Goal: Task Accomplishment & Management: Complete application form

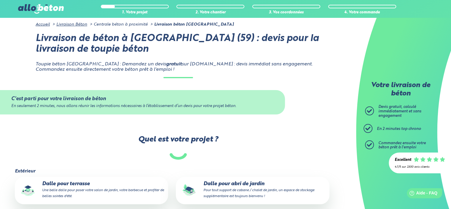
drag, startPoint x: 102, startPoint y: 170, endPoint x: 99, endPoint y: 179, distance: 9.8
click at [99, 179] on fieldset "Extérieur Dalle pour terrasse Une belle dalle pour poser votre salon de jardin,…" at bounding box center [178, 210] width 327 height 84
click at [97, 182] on p "Dalle pour terrasse Une belle dalle pour poser votre salon de jardin, votre bar…" at bounding box center [91, 190] width 145 height 18
click at [0, 0] on input "Dalle pour terrasse Une belle dalle pour poser votre salon de jardin, votre bar…" at bounding box center [0, 0] width 0 height 0
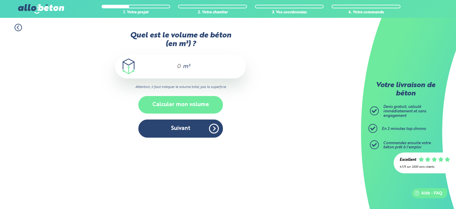
click at [191, 103] on button "Calculer mon volume" at bounding box center [180, 105] width 85 height 18
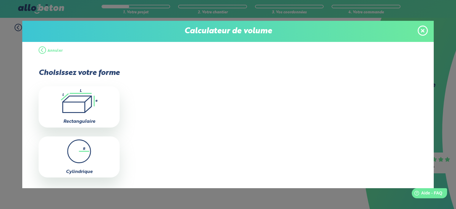
click at [429, 31] on div "Calculateur de volume" at bounding box center [227, 31] width 411 height 21
click at [421, 28] on icon at bounding box center [423, 30] width 4 height 5
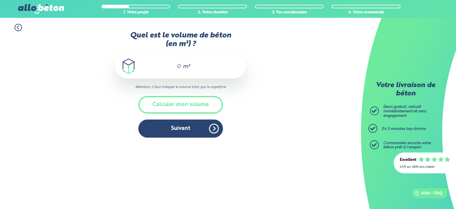
click at [181, 60] on div "m³" at bounding box center [180, 67] width 131 height 24
type input "1"
type input "2"
click at [270, 136] on div "1. Votre projet 2. Votre chantier 3. Vos coordonnées 4. Votre commande Quel est…" at bounding box center [180, 81] width 361 height 126
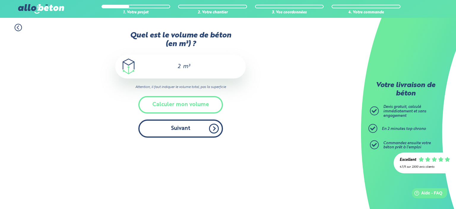
click at [192, 131] on button "Suivant" at bounding box center [180, 128] width 85 height 18
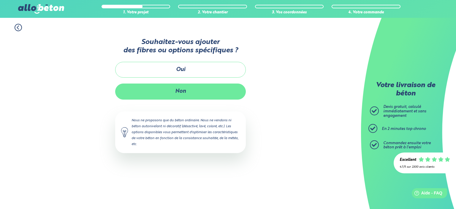
click at [182, 89] on button "Non" at bounding box center [180, 91] width 131 height 16
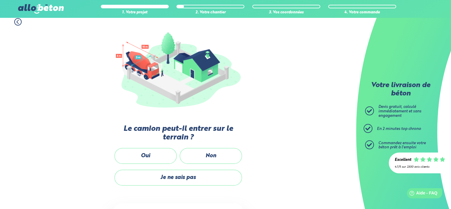
scroll to position [58, 0]
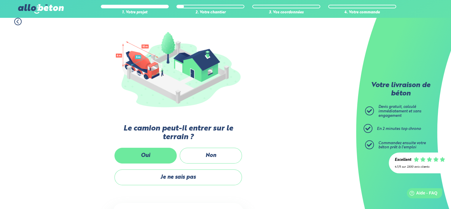
click at [155, 158] on label "Oui" at bounding box center [146, 155] width 62 height 16
click at [0, 0] on input "Oui" at bounding box center [0, 0] width 0 height 0
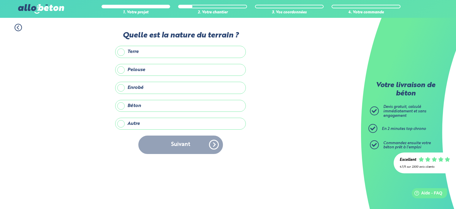
click at [139, 88] on label "Enrobé" at bounding box center [180, 88] width 131 height 12
click at [0, 0] on input "Enrobé" at bounding box center [0, 0] width 0 height 0
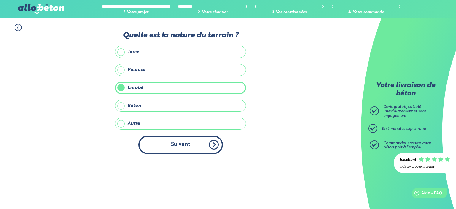
click at [172, 150] on button "Suivant" at bounding box center [180, 144] width 85 height 18
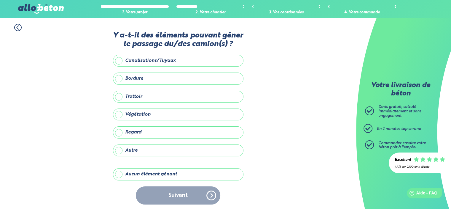
click at [148, 79] on label "Bordure" at bounding box center [178, 78] width 131 height 12
click at [0, 0] on input "Bordure" at bounding box center [0, 0] width 0 height 0
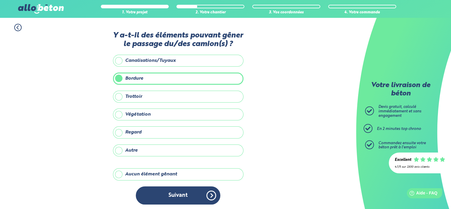
click at [148, 79] on label "Bordure" at bounding box center [178, 78] width 131 height 12
click at [0, 0] on input "Bordure" at bounding box center [0, 0] width 0 height 0
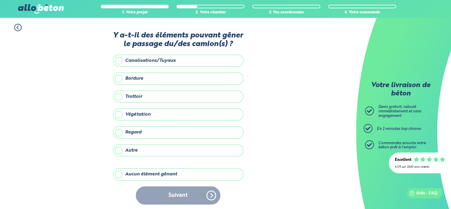
click at [146, 114] on label "Végétation" at bounding box center [178, 114] width 131 height 12
click at [0, 0] on input "Végétation" at bounding box center [0, 0] width 0 height 0
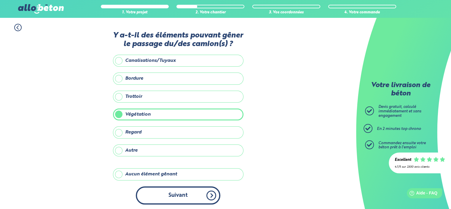
click at [182, 190] on button "Suivant" at bounding box center [178, 195] width 85 height 18
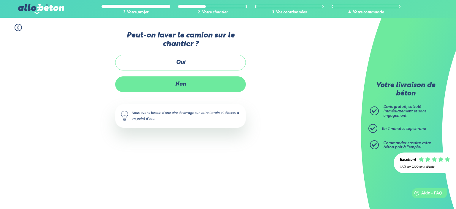
click at [185, 80] on label "Non" at bounding box center [180, 84] width 131 height 16
click at [0, 0] on input "Non" at bounding box center [0, 0] width 0 height 0
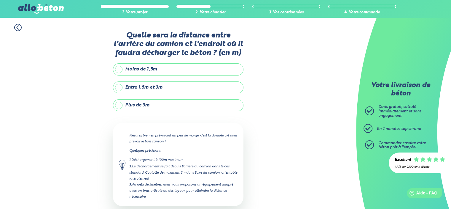
click at [161, 102] on label "Plus de 3m" at bounding box center [178, 105] width 131 height 12
click at [0, 0] on input "Plus de 3m" at bounding box center [0, 0] width 0 height 0
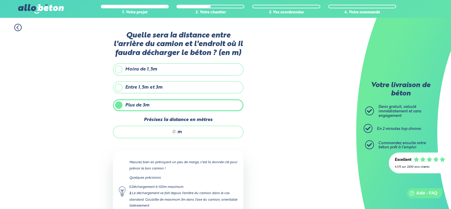
click at [174, 137] on div "Quelle sera la distance entre l'arrière du camion et l'endroit où il faudra déc…" at bounding box center [178, 149] width 131 height 237
click at [170, 134] on div "m" at bounding box center [178, 132] width 131 height 12
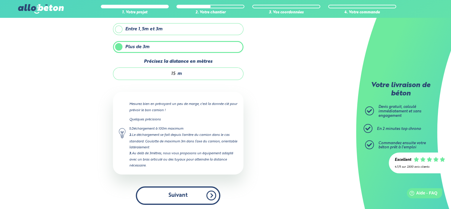
type input "15"
click at [190, 198] on button "Suivant" at bounding box center [178, 195] width 85 height 18
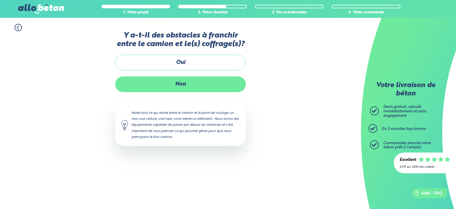
click at [190, 85] on label "Non" at bounding box center [180, 84] width 131 height 16
click at [0, 0] on input "Non" at bounding box center [0, 0] width 0 height 0
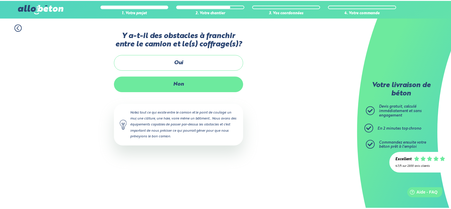
scroll to position [65, 0]
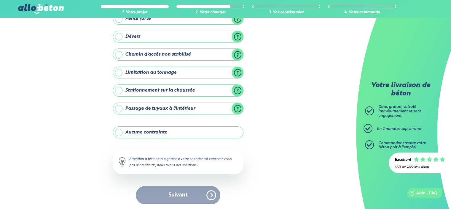
click at [171, 134] on label "Aucune contrainte" at bounding box center [178, 132] width 131 height 12
click at [0, 0] on input "Aucune contrainte" at bounding box center [0, 0] width 0 height 0
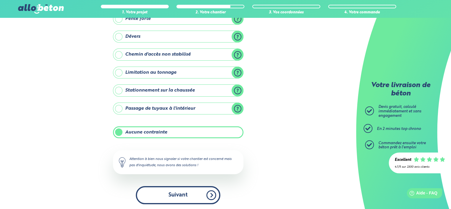
click at [180, 189] on button "Suivant" at bounding box center [178, 195] width 85 height 18
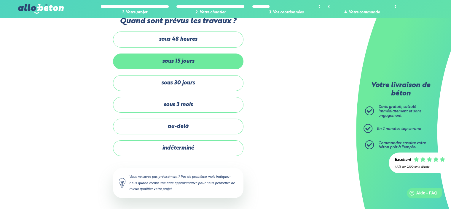
click at [178, 58] on label "sous 15 jours" at bounding box center [178, 61] width 131 height 16
click at [0, 0] on input "sous 15 jours" at bounding box center [0, 0] width 0 height 0
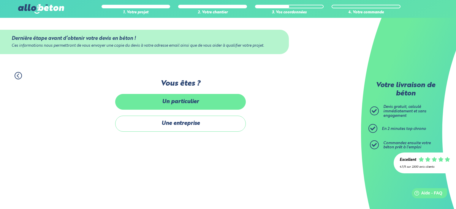
click at [179, 101] on label "Un particulier" at bounding box center [180, 102] width 131 height 16
click at [0, 0] on input "Un particulier" at bounding box center [0, 0] width 0 height 0
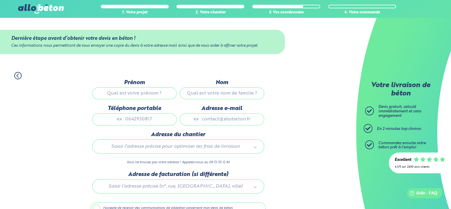
click at [146, 93] on input "Prénom" at bounding box center [134, 93] width 85 height 12
type input "a"
click at [228, 90] on input "Nom" at bounding box center [222, 93] width 85 height 12
type input "a"
click at [157, 120] on input "Téléphone portable" at bounding box center [134, 119] width 85 height 12
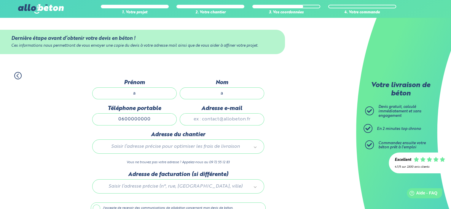
type input "0600000000"
type input "[EMAIL_ADDRESS][DOMAIN_NAME]"
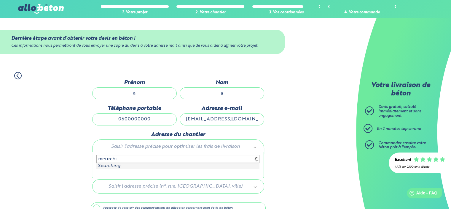
type input "meurchin"
click at [131, 158] on input "meurchin" at bounding box center [177, 159] width 163 height 8
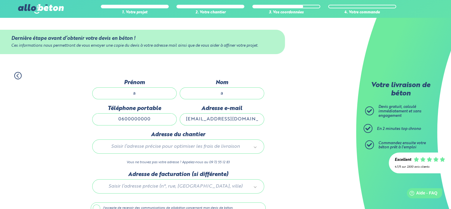
click at [197, 185] on div at bounding box center [178, 185] width 175 height 28
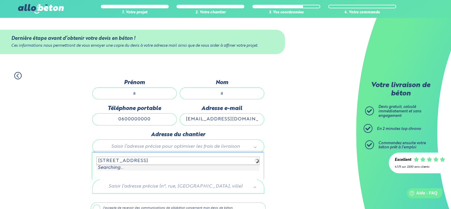
type input "[STREET_ADDRESS]"
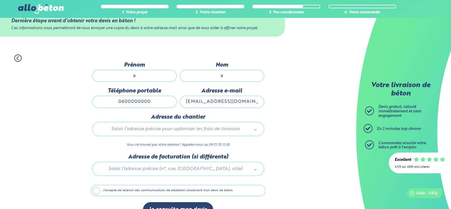
scroll to position [31, 0]
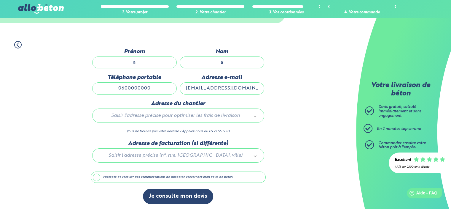
click at [131, 63] on input "a" at bounding box center [134, 62] width 85 height 12
type input "vva"
click at [220, 62] on input "a" at bounding box center [222, 62] width 85 height 12
type input "vvvva"
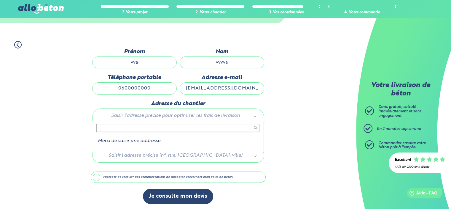
click at [157, 141] on li "Merci de saisir une addresse" at bounding box center [177, 140] width 163 height 5
click at [154, 134] on ul "Merci de saisir une addresse" at bounding box center [177, 137] width 164 height 11
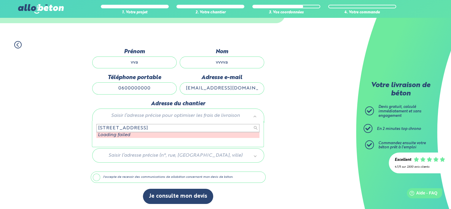
type input "[STREET_ADDRESS]"
click at [147, 134] on li "Loading failed" at bounding box center [177, 134] width 163 height 5
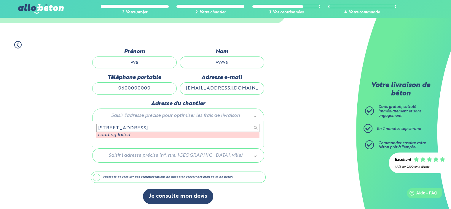
click at [147, 134] on li "Loading failed" at bounding box center [177, 134] width 163 height 5
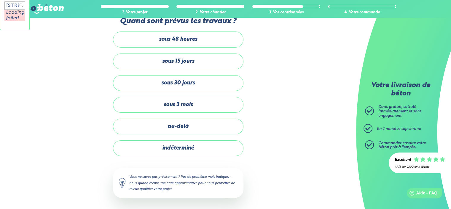
scroll to position [65, 0]
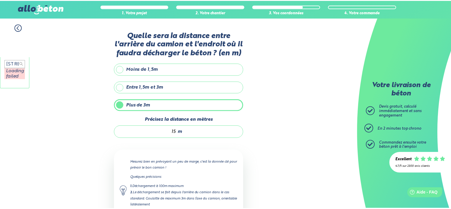
scroll to position [58, 0]
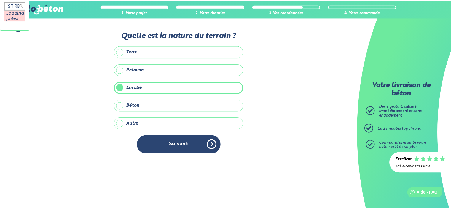
scroll to position [58, 0]
